Goal: Task Accomplishment & Management: Manage account settings

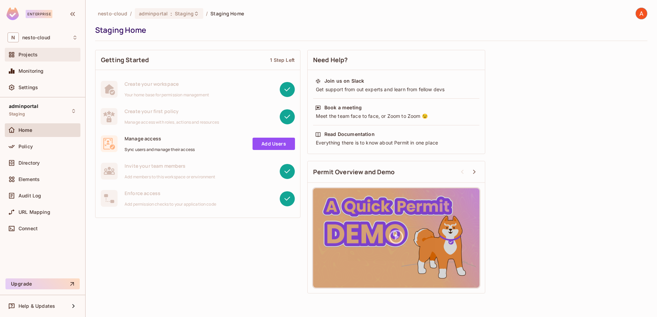
click at [38, 57] on div "Projects" at bounding box center [47, 54] width 59 height 5
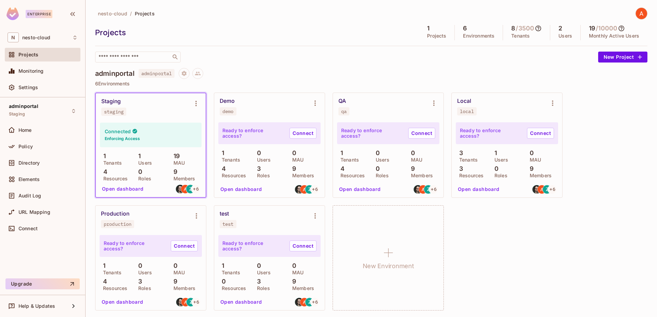
click at [130, 193] on button "Open dashboard" at bounding box center [122, 189] width 47 height 11
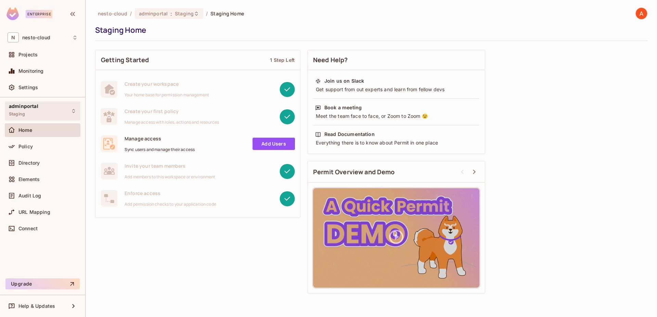
click at [34, 114] on div "adminportal Staging" at bounding box center [23, 111] width 29 height 15
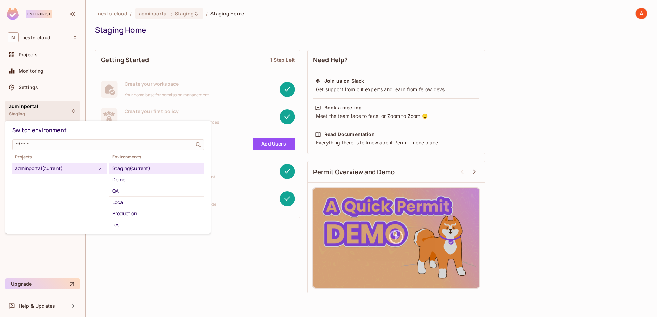
click at [57, 41] on div at bounding box center [328, 158] width 657 height 317
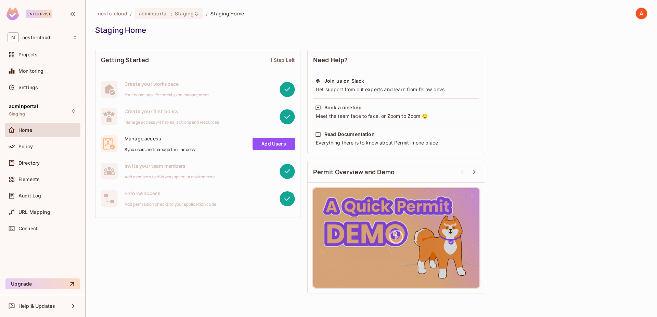
click at [48, 38] on span "nesto-cloud" at bounding box center [36, 37] width 28 height 5
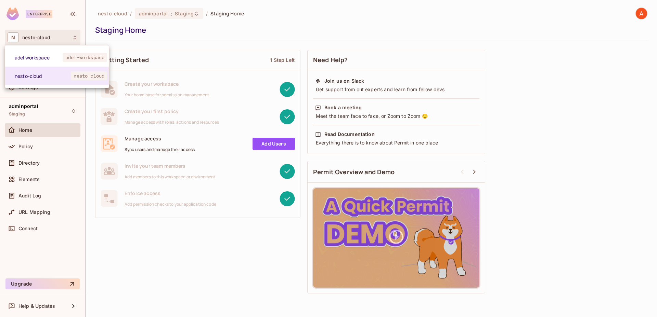
click at [54, 126] on div at bounding box center [328, 158] width 657 height 317
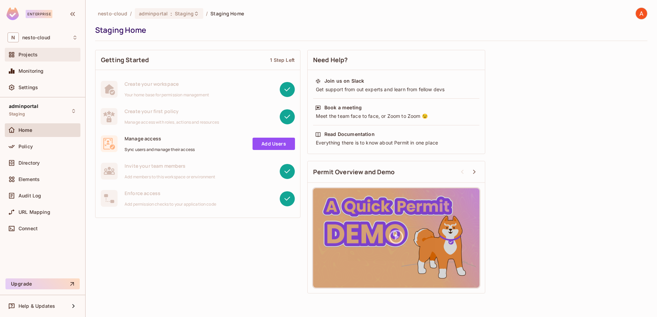
click at [32, 53] on span "Projects" at bounding box center [27, 54] width 19 height 5
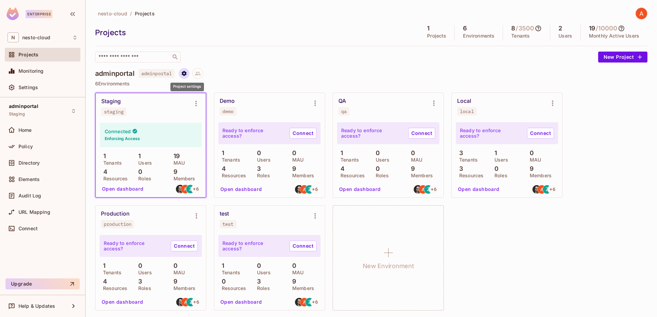
click at [189, 72] on button "Project settings" at bounding box center [184, 73] width 11 height 11
click at [215, 96] on div "Edit Project" at bounding box center [219, 99] width 27 height 7
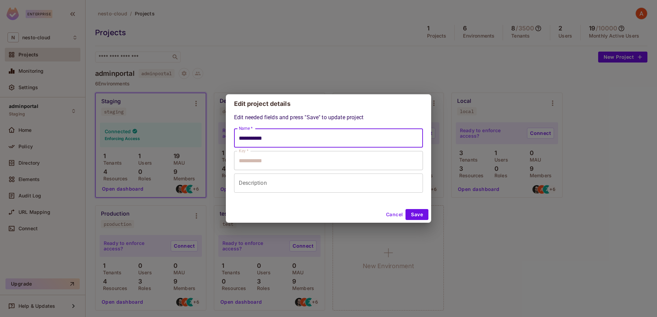
drag, startPoint x: 284, startPoint y: 145, endPoint x: 238, endPoint y: 143, distance: 46.6
click at [238, 143] on input "**********" at bounding box center [328, 138] width 189 height 19
click at [461, 233] on div "**********" at bounding box center [328, 158] width 657 height 317
type input "**********"
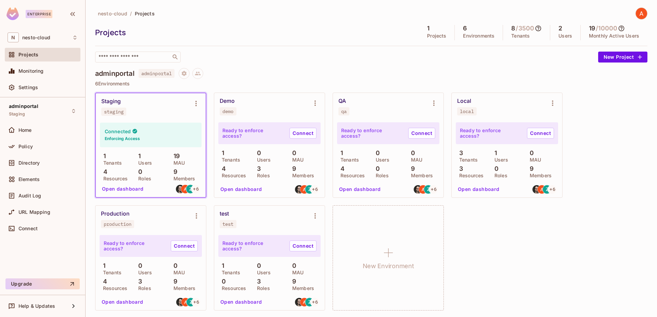
click at [259, 61] on div "​" at bounding box center [344, 57] width 499 height 11
click at [35, 112] on div "adminportal Staging" at bounding box center [23, 111] width 29 height 15
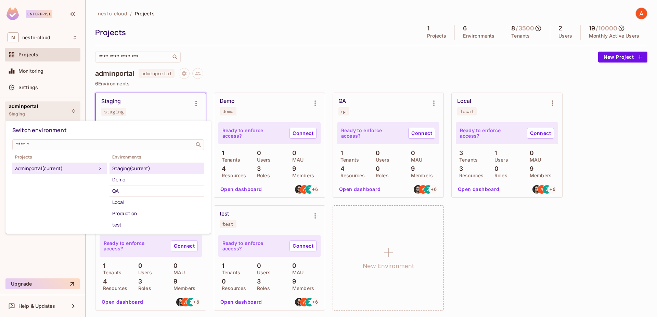
click at [238, 67] on div at bounding box center [328, 158] width 657 height 317
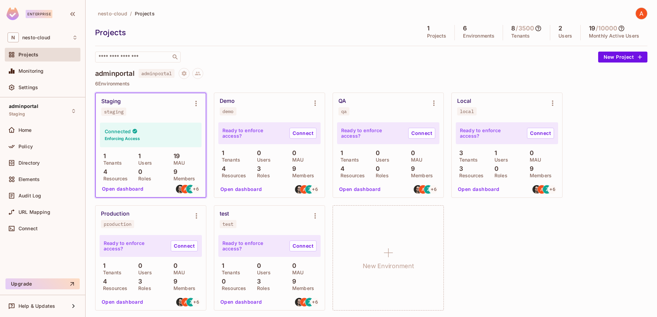
click at [221, 62] on div "​" at bounding box center [344, 57] width 499 height 11
